Goal: Transaction & Acquisition: Purchase product/service

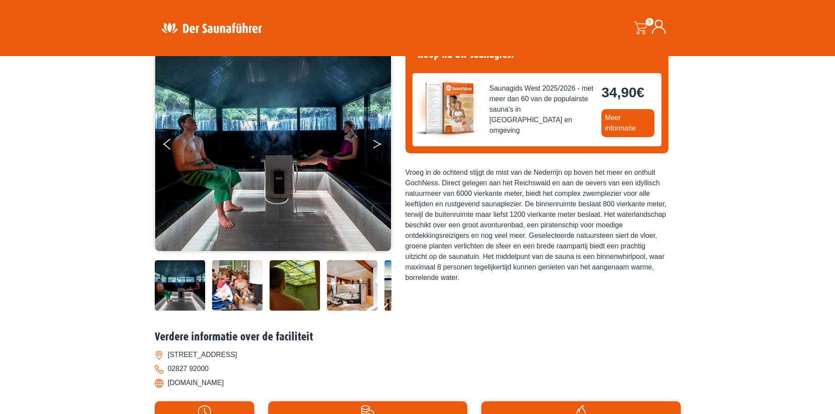
click at [373, 145] on button "Volgende" at bounding box center [383, 146] width 22 height 22
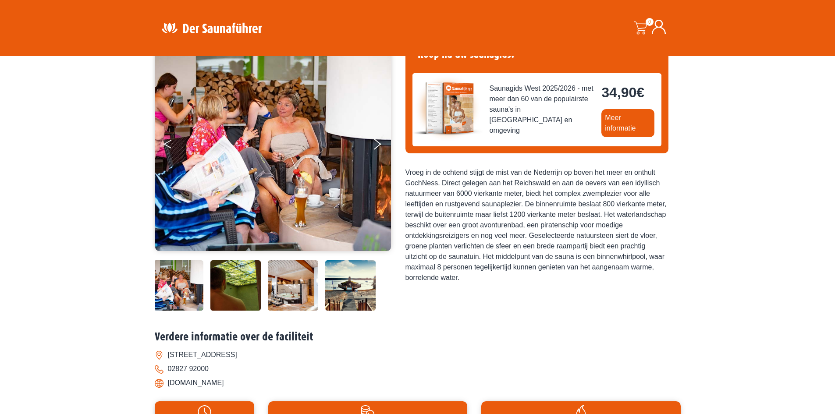
click at [173, 147] on button "Vorig" at bounding box center [174, 146] width 22 height 22
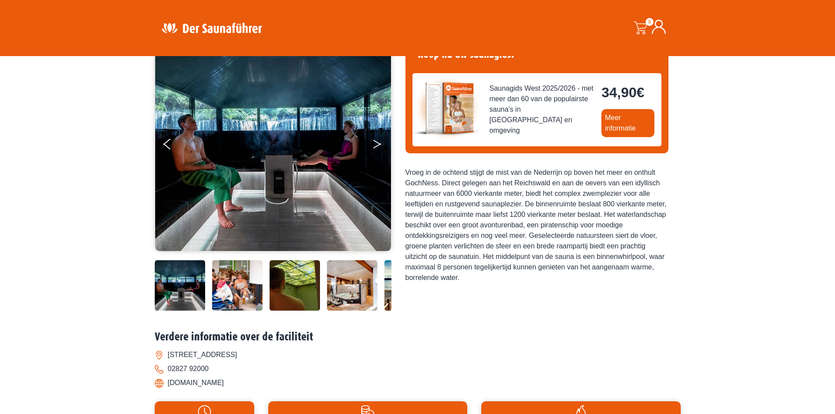
click at [373, 140] on icon "Volgende" at bounding box center [377, 142] width 8 height 5
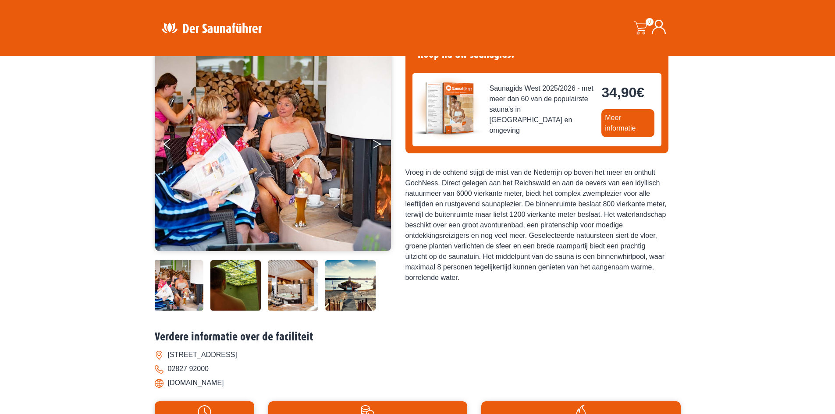
click at [373, 140] on icon "Volgende" at bounding box center [377, 142] width 8 height 5
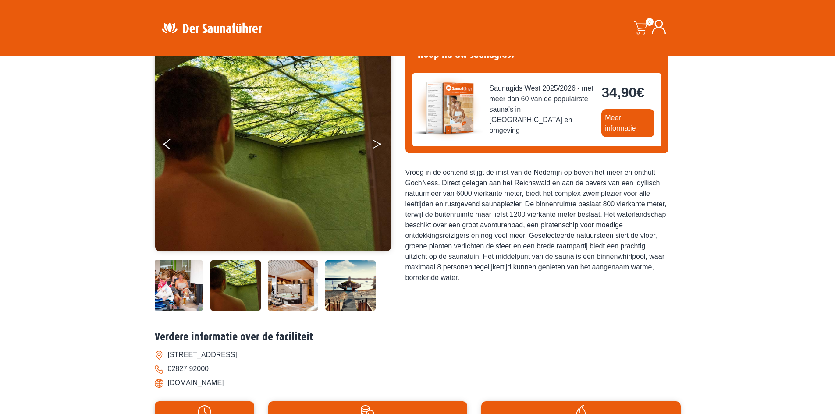
click at [373, 140] on icon "Volgende" at bounding box center [377, 142] width 8 height 5
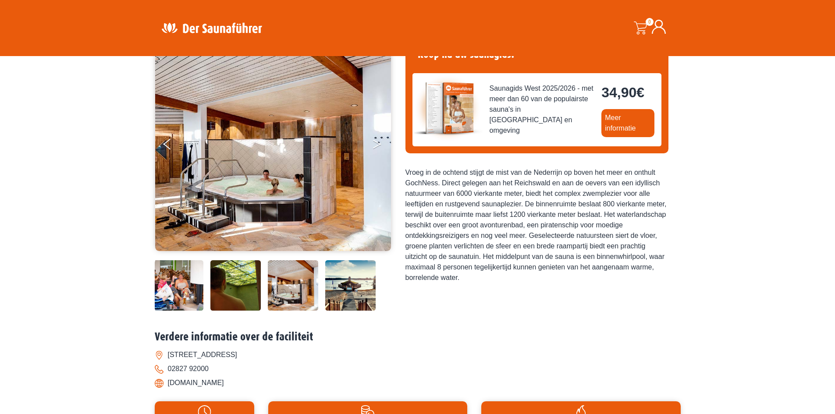
click at [373, 140] on icon "Volgende" at bounding box center [377, 142] width 8 height 5
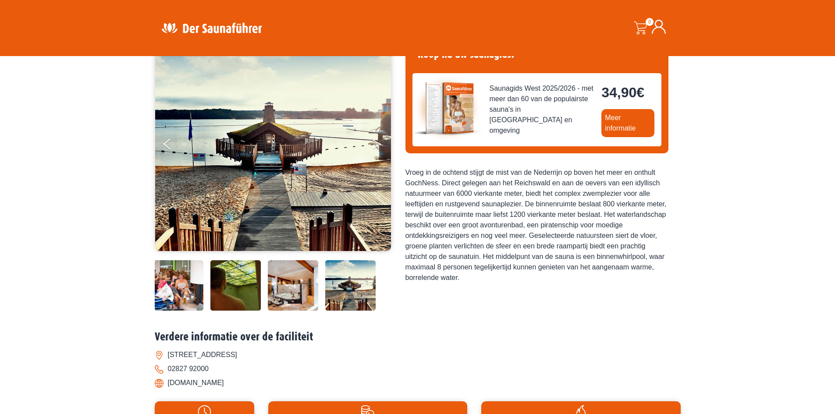
click at [373, 140] on icon "Volgende" at bounding box center [377, 142] width 8 height 5
click at [377, 143] on icon "Volgende" at bounding box center [377, 142] width 8 height 5
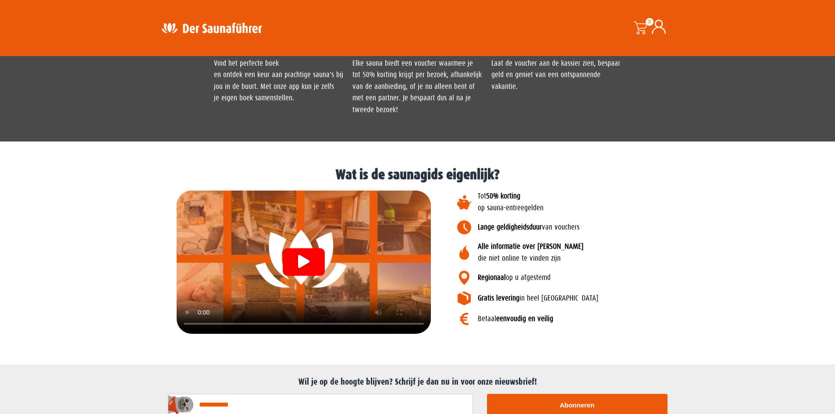
scroll to position [872, 0]
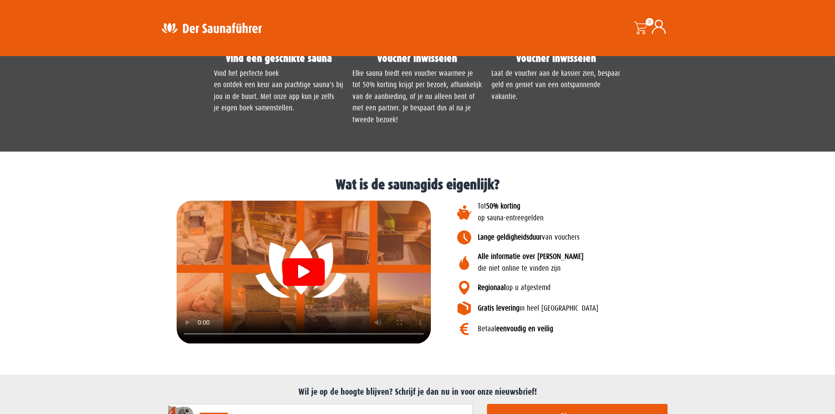
click at [302, 271] on icon "Video afspelen" at bounding box center [303, 271] width 11 height 13
click at [116, 309] on section "Tot 50% korting op sauna-entreegelden Lange geldigheidsduur van vouchers Alle i…" at bounding box center [417, 272] width 826 height 152
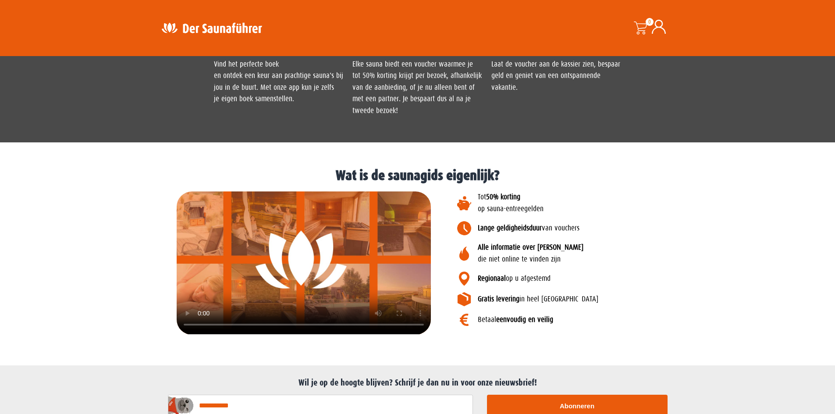
scroll to position [916, 0]
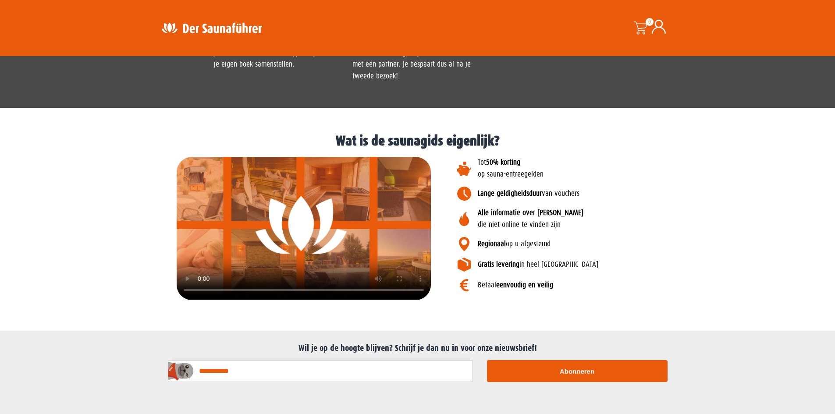
click at [100, 249] on section "Tot 50% korting op sauna-entreegelden Lange geldigheidsduur van vouchers Alle i…" at bounding box center [417, 229] width 826 height 152
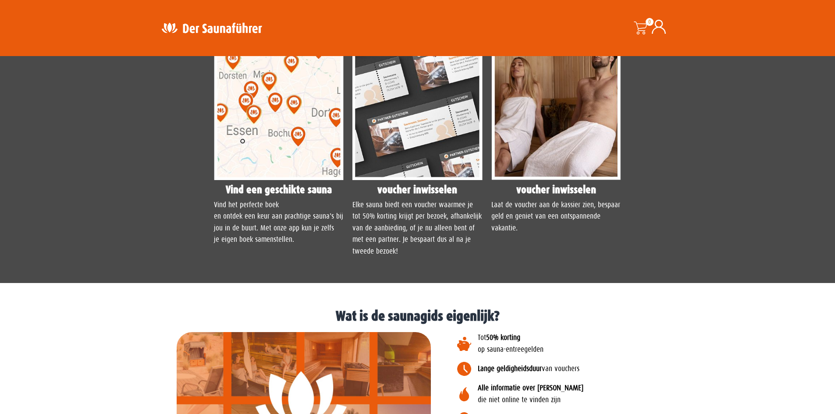
scroll to position [697, 0]
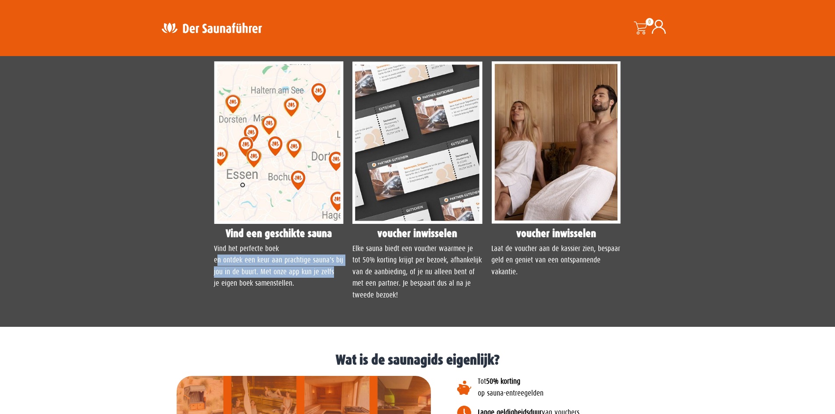
drag, startPoint x: 216, startPoint y: 262, endPoint x: 334, endPoint y: 273, distance: 118.8
click at [334, 273] on p "Vind het perfecte boek en ontdek een keur aan prachtige sauna's bij jou in de b…" at bounding box center [279, 266] width 130 height 46
click at [309, 284] on p "Vind het perfecte boek en ontdek een keur aan prachtige sauna's bij jou in de b…" at bounding box center [279, 266] width 130 height 46
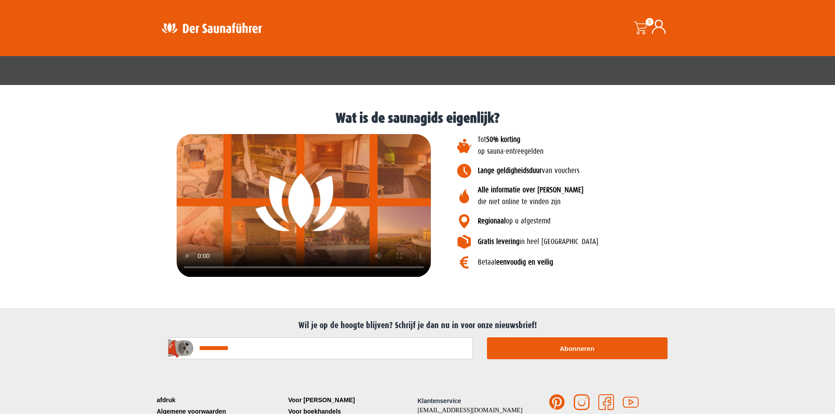
scroll to position [960, 0]
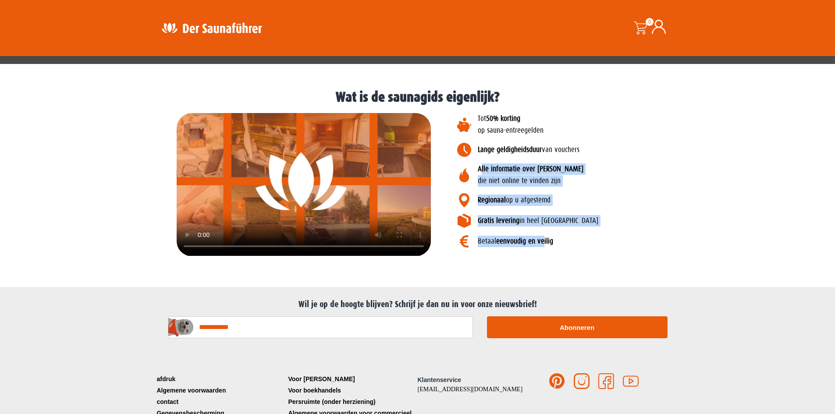
drag, startPoint x: 481, startPoint y: 170, endPoint x: 545, endPoint y: 241, distance: 95.6
click at [545, 241] on div "Tot 50% korting op sauna-entreegelden Lange geldigheidsduur van vouchers Alle i…" at bounding box center [566, 185] width 263 height 152
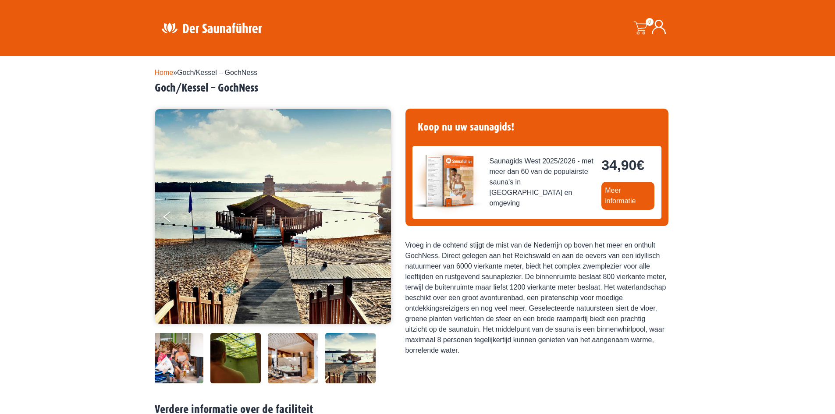
scroll to position [0, 0]
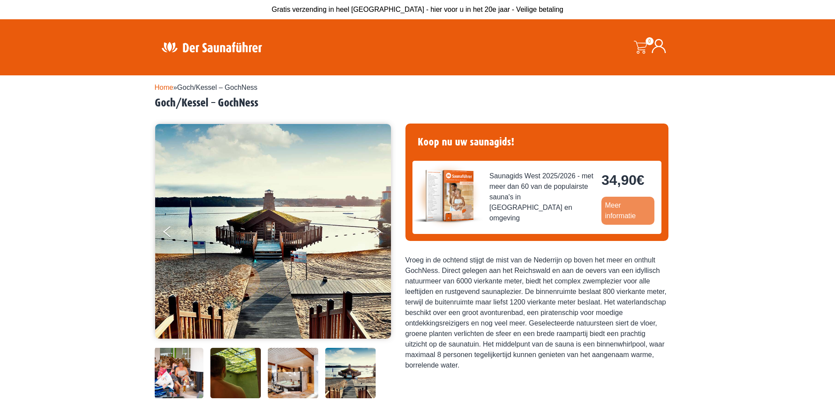
click at [633, 211] on link "Meer informatie" at bounding box center [627, 211] width 53 height 28
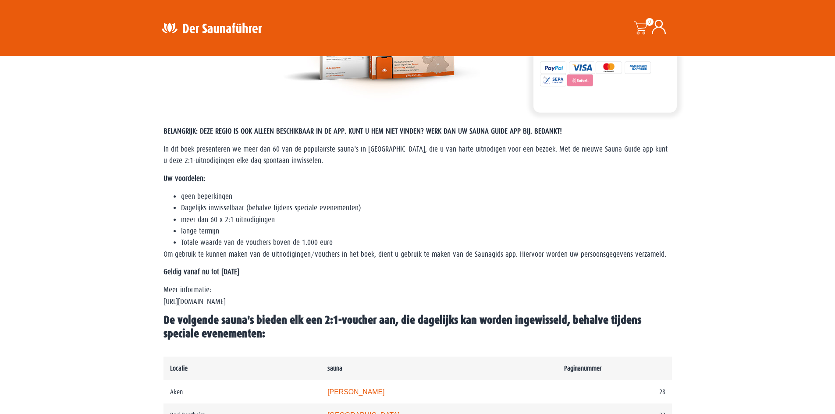
scroll to position [219, 0]
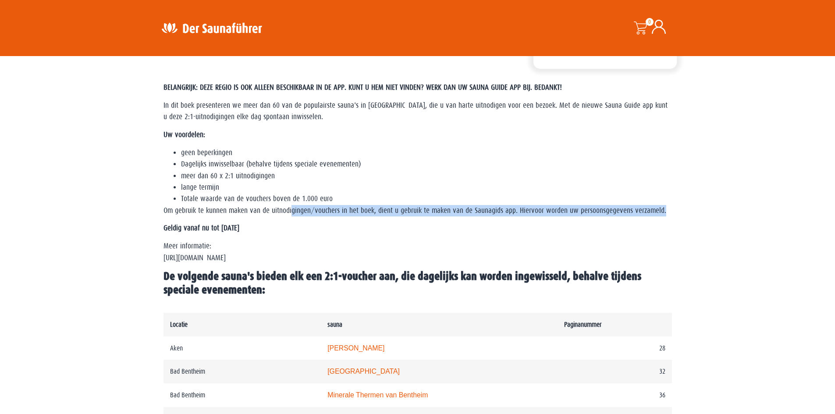
drag, startPoint x: 378, startPoint y: 209, endPoint x: 673, endPoint y: 211, distance: 294.9
click at [673, 211] on div "BELANGRIJK: DEZE REGIO IS OOK ALLEEN BESCHIKBAAR IN DE APP. KUNT U HEM NIET VIN…" at bounding box center [417, 193] width 517 height 231
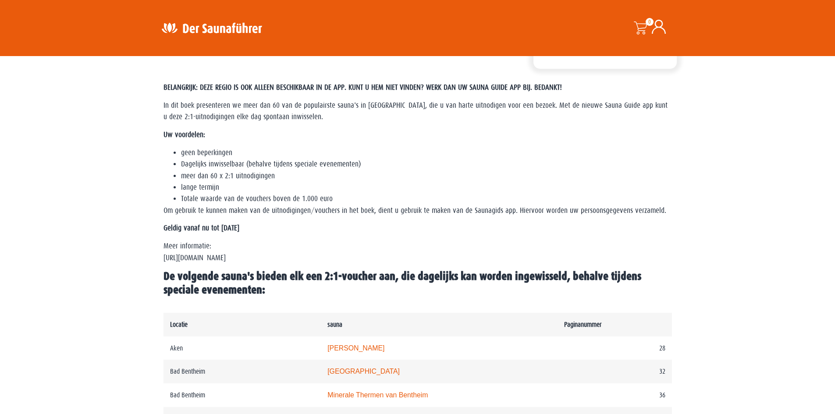
click at [466, 251] on p "Meer informatie: https://www.der-saunafuehrer.de/app" at bounding box center [417, 252] width 508 height 23
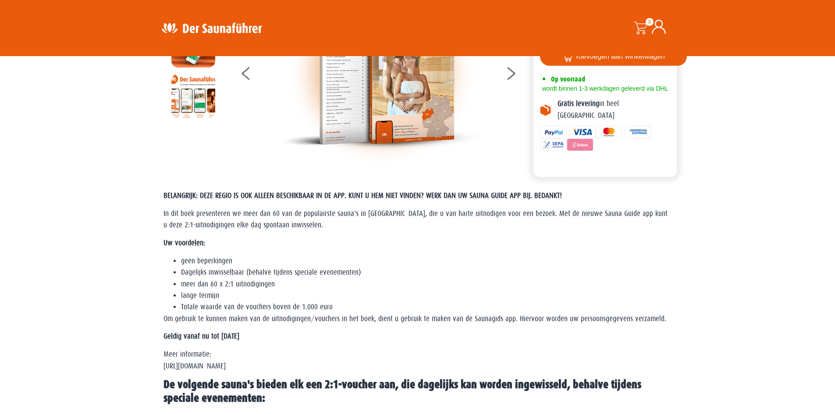
scroll to position [88, 0]
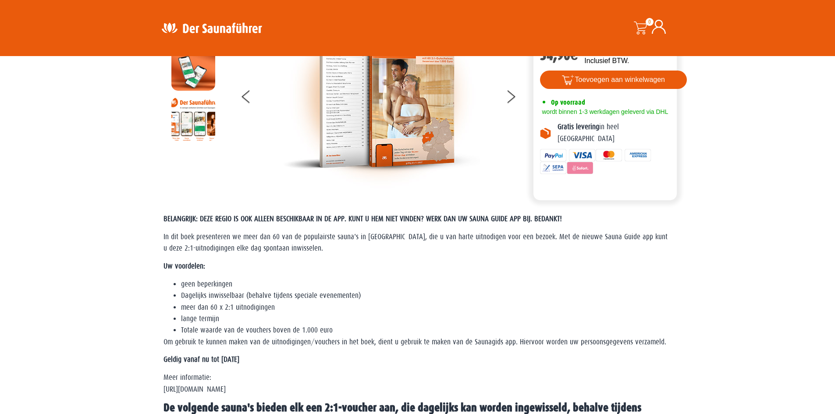
drag, startPoint x: 311, startPoint y: 235, endPoint x: 666, endPoint y: 245, distance: 355.1
click at [666, 245] on p "In dit boek presenteren we meer dan 60 van de populairste sauna's in Noordrijn-…" at bounding box center [417, 242] width 508 height 23
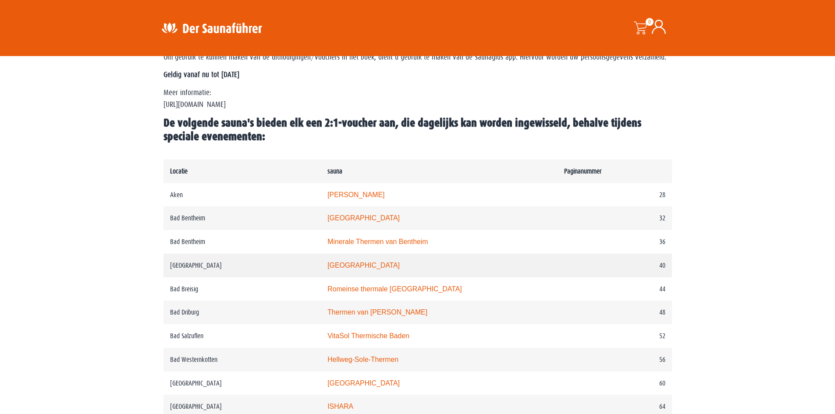
scroll to position [394, 0]
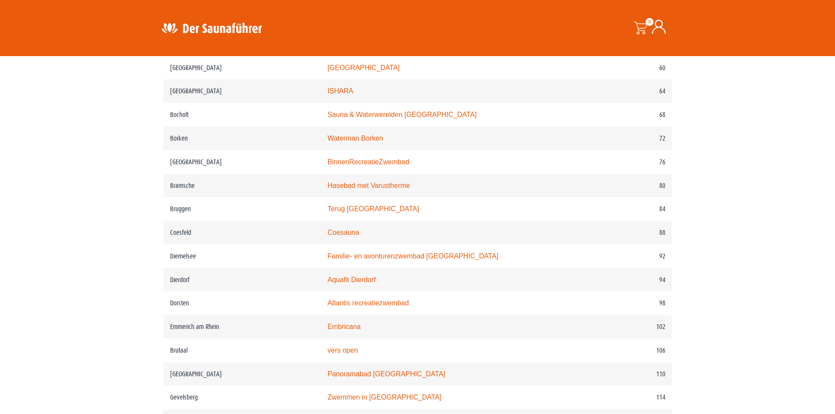
scroll to position [745, 0]
